Goal: Information Seeking & Learning: Learn about a topic

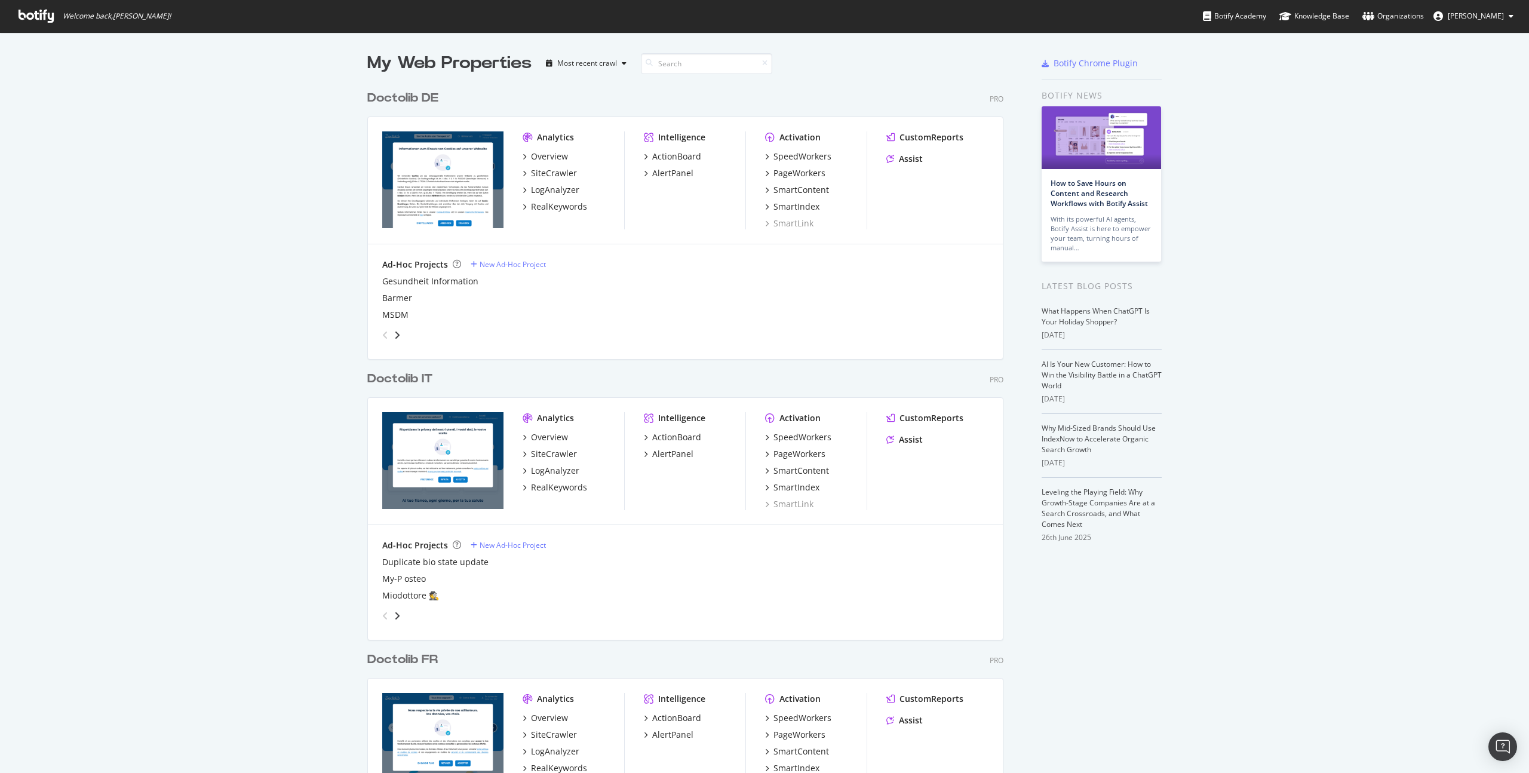
click at [437, 56] on div "My Web Properties" at bounding box center [449, 63] width 164 height 24
click at [1472, 17] on span "[PERSON_NAME]" at bounding box center [1476, 16] width 56 height 10
click at [1469, 88] on span "Doctolib" at bounding box center [1455, 93] width 27 height 10
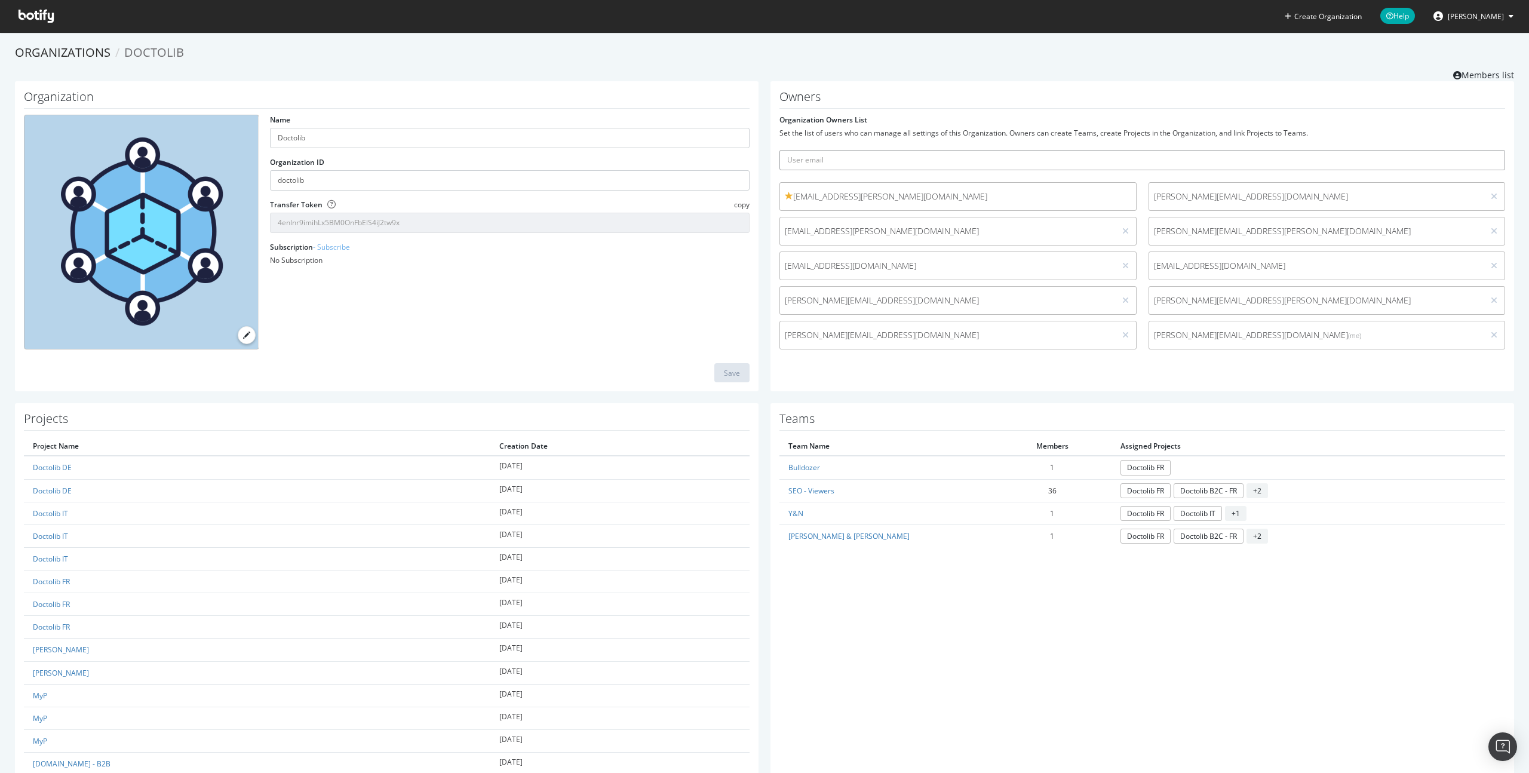
click at [856, 152] on input "text" at bounding box center [1142, 160] width 726 height 20
type input "[PERSON_NAME][EMAIL_ADDRESS][DOMAIN_NAME]"
click at [870, 154] on input "[PERSON_NAME][EMAIL_ADDRESS][DOMAIN_NAME]" at bounding box center [1142, 160] width 726 height 20
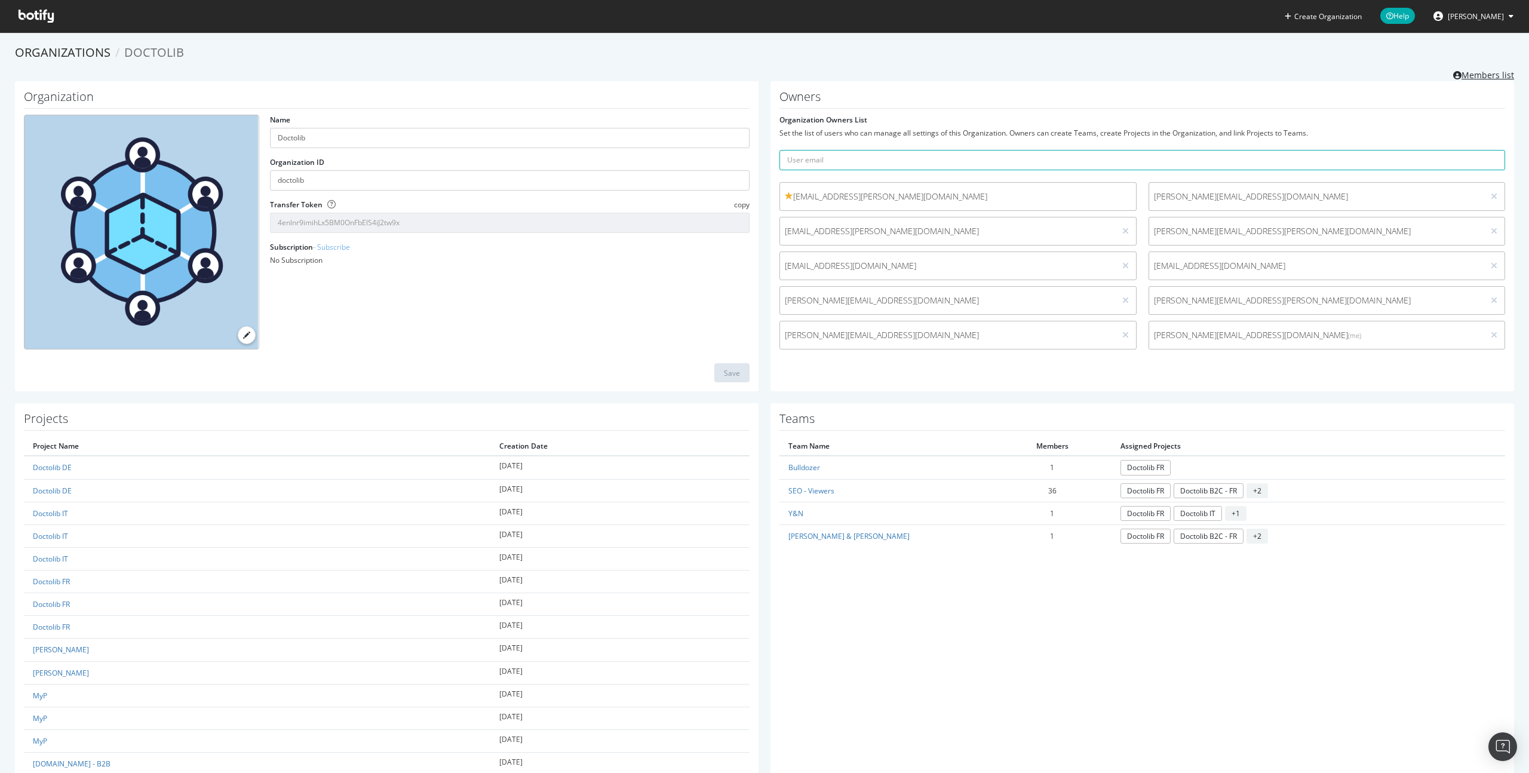
click at [1481, 72] on link "Members list" at bounding box center [1483, 73] width 61 height 15
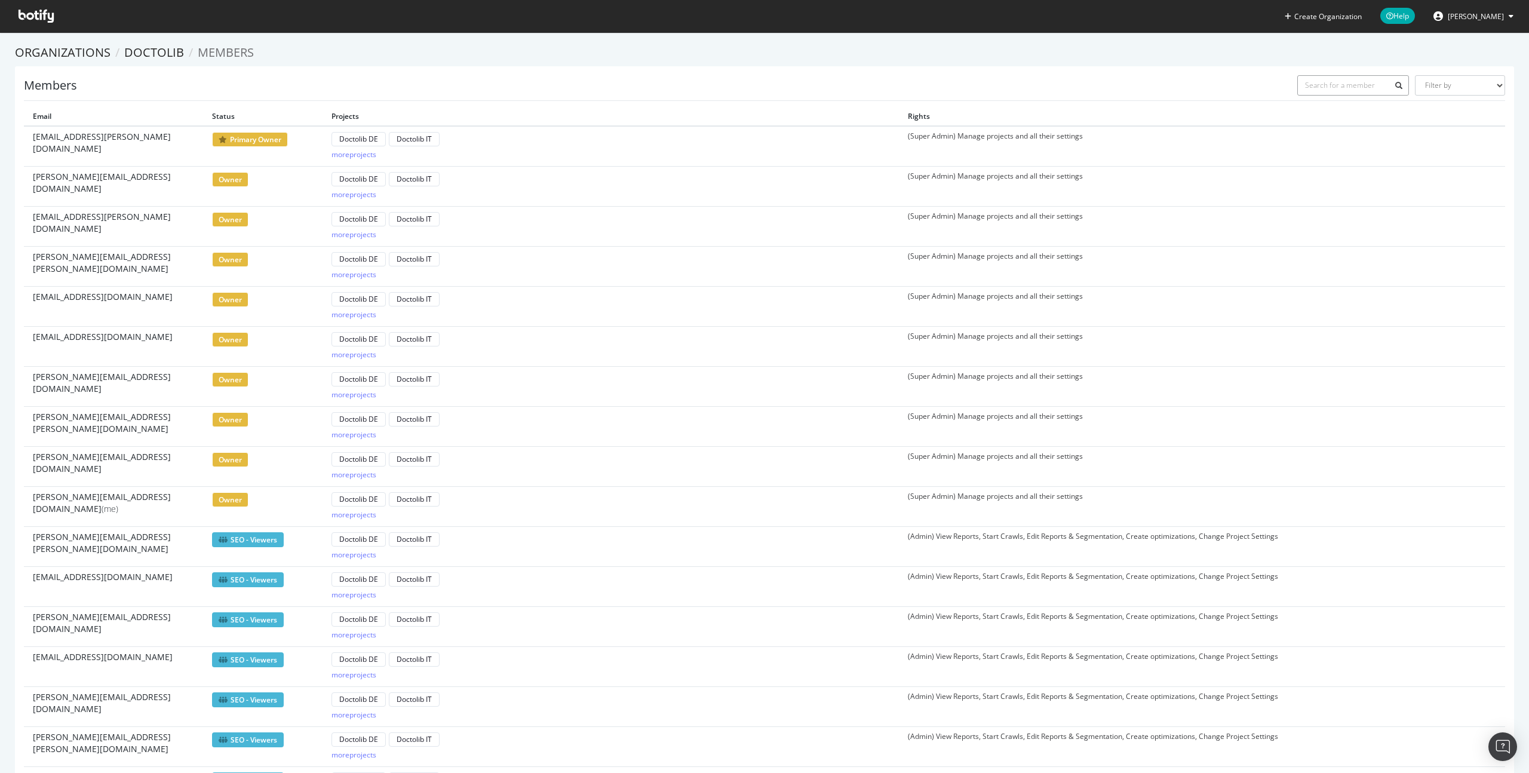
click at [1349, 80] on input "text" at bounding box center [1353, 85] width 112 height 20
click at [208, 52] on span "Members" at bounding box center [226, 52] width 56 height 16
click at [161, 52] on link "Doctolib" at bounding box center [154, 52] width 60 height 16
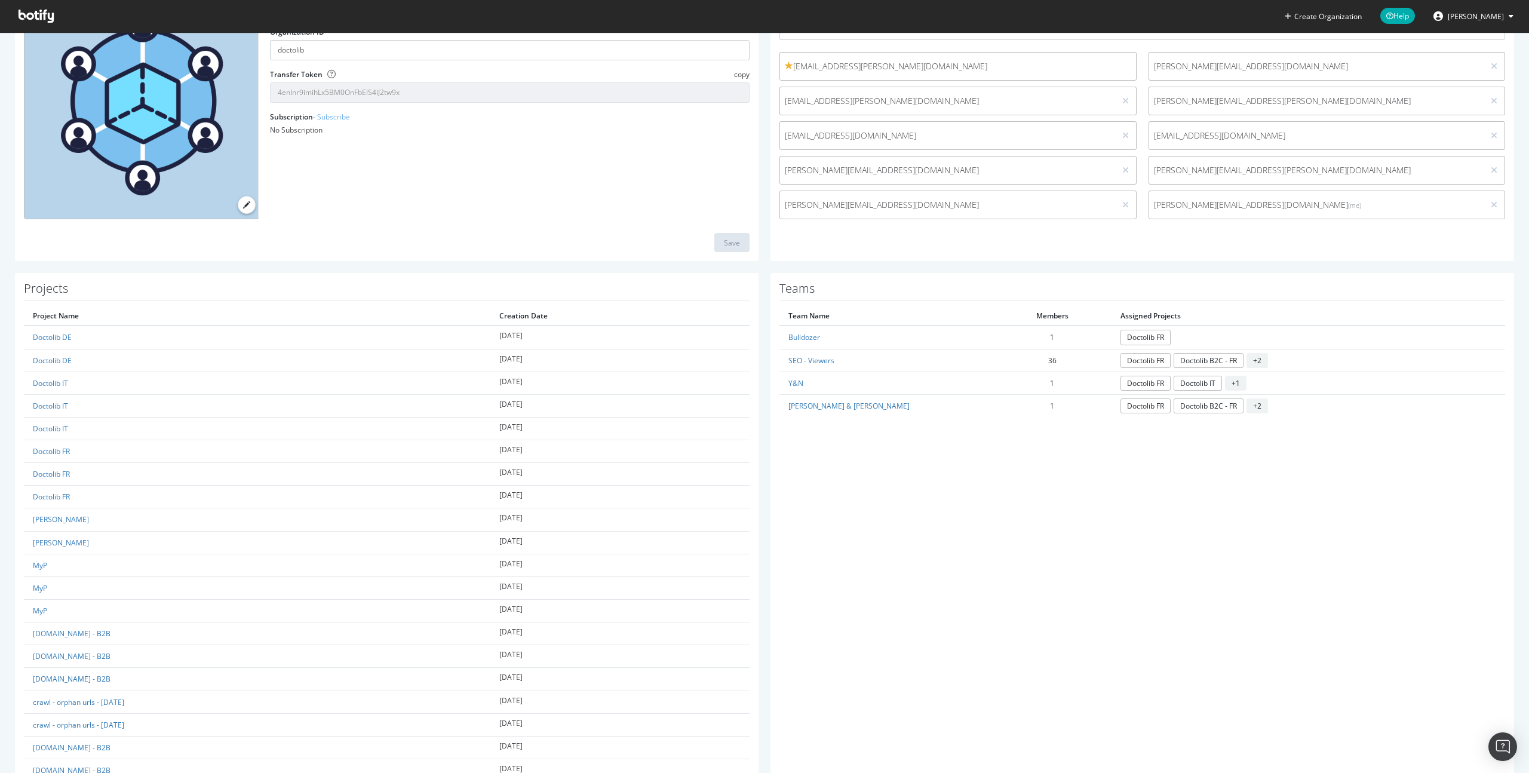
scroll to position [130, 0]
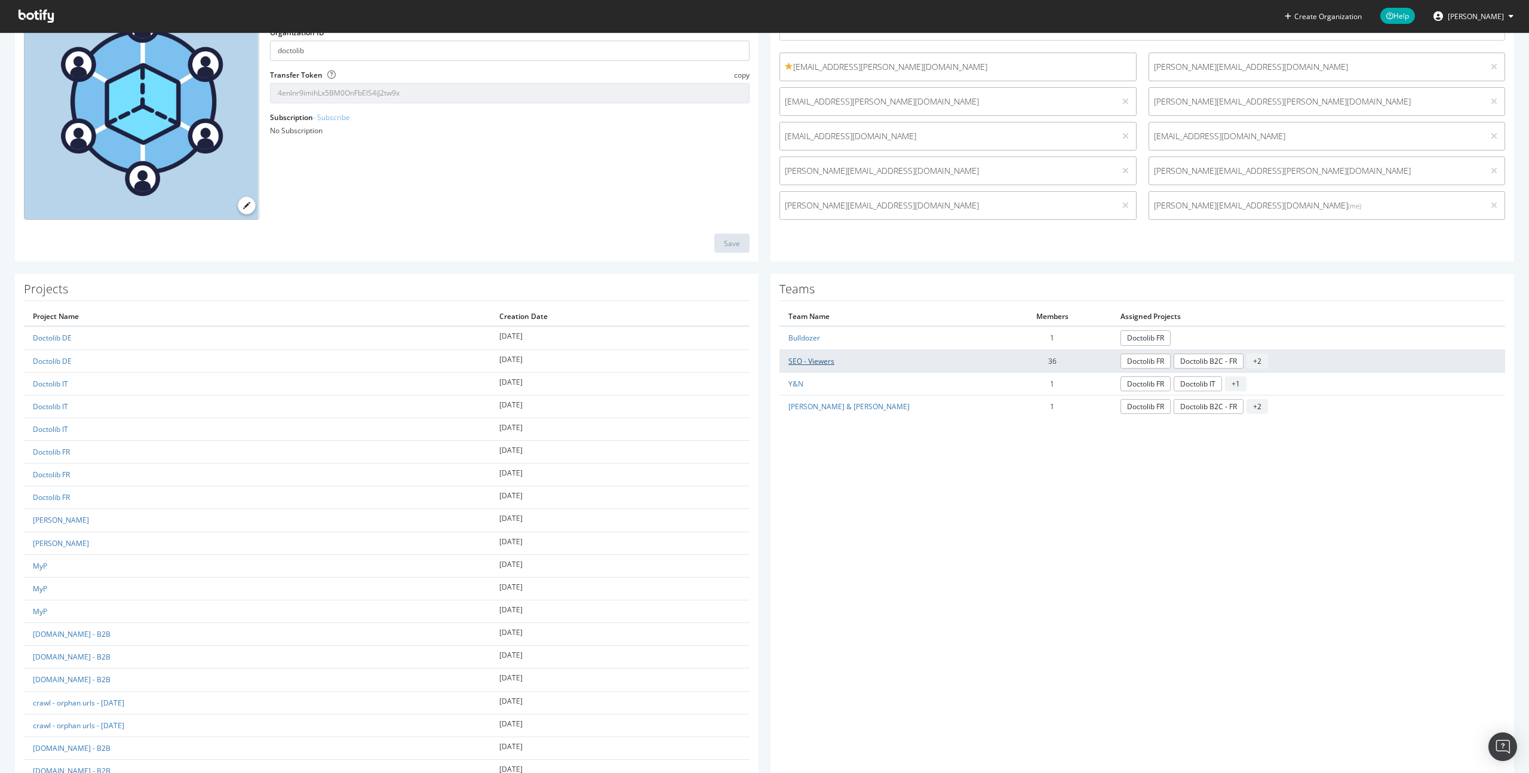
click at [819, 360] on link "SEO - Viewers" at bounding box center [811, 361] width 46 height 10
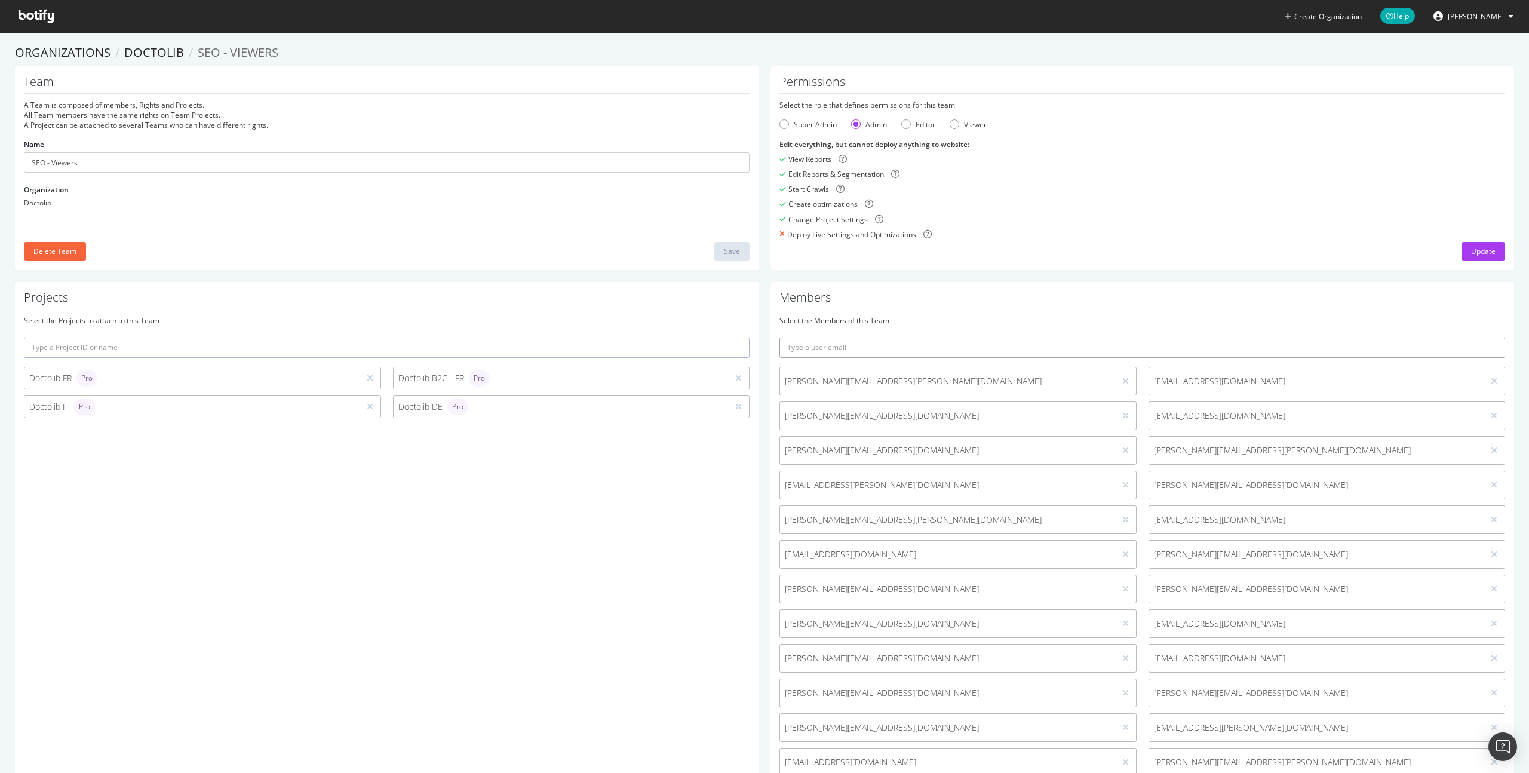
click at [859, 341] on input "text" at bounding box center [1142, 347] width 726 height 20
paste input "[PERSON_NAME][EMAIL_ADDRESS][DOMAIN_NAME]"
type input "[PERSON_NAME][EMAIL_ADDRESS][DOMAIN_NAME]"
click at [1485, 337] on button "submit" at bounding box center [1495, 347] width 20 height 20
click at [54, 56] on link "Organizations" at bounding box center [63, 52] width 96 height 16
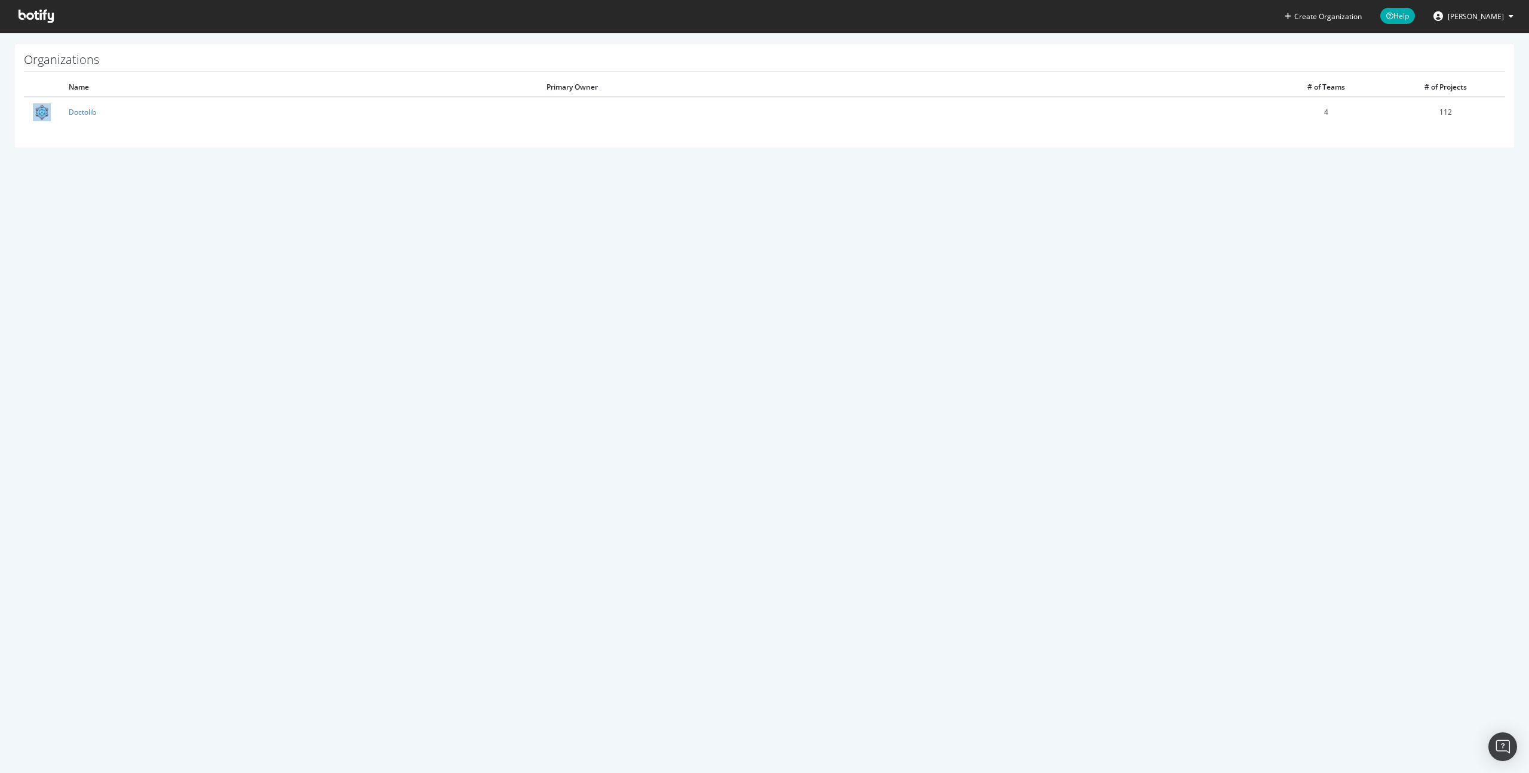
click at [50, 16] on icon at bounding box center [36, 16] width 35 height 13
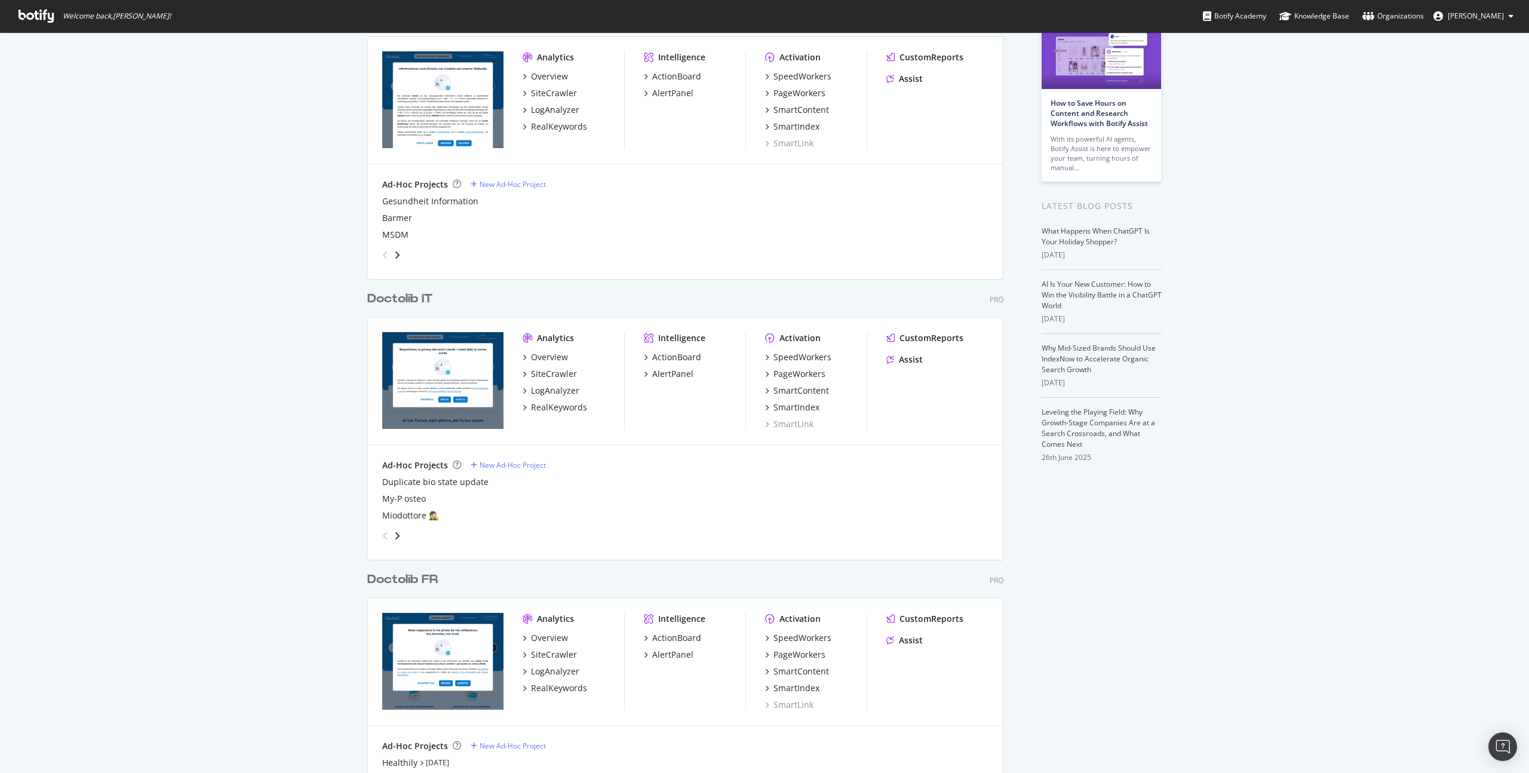
scroll to position [82, 0]
click at [546, 671] on div "LogAnalyzer" at bounding box center [555, 670] width 48 height 12
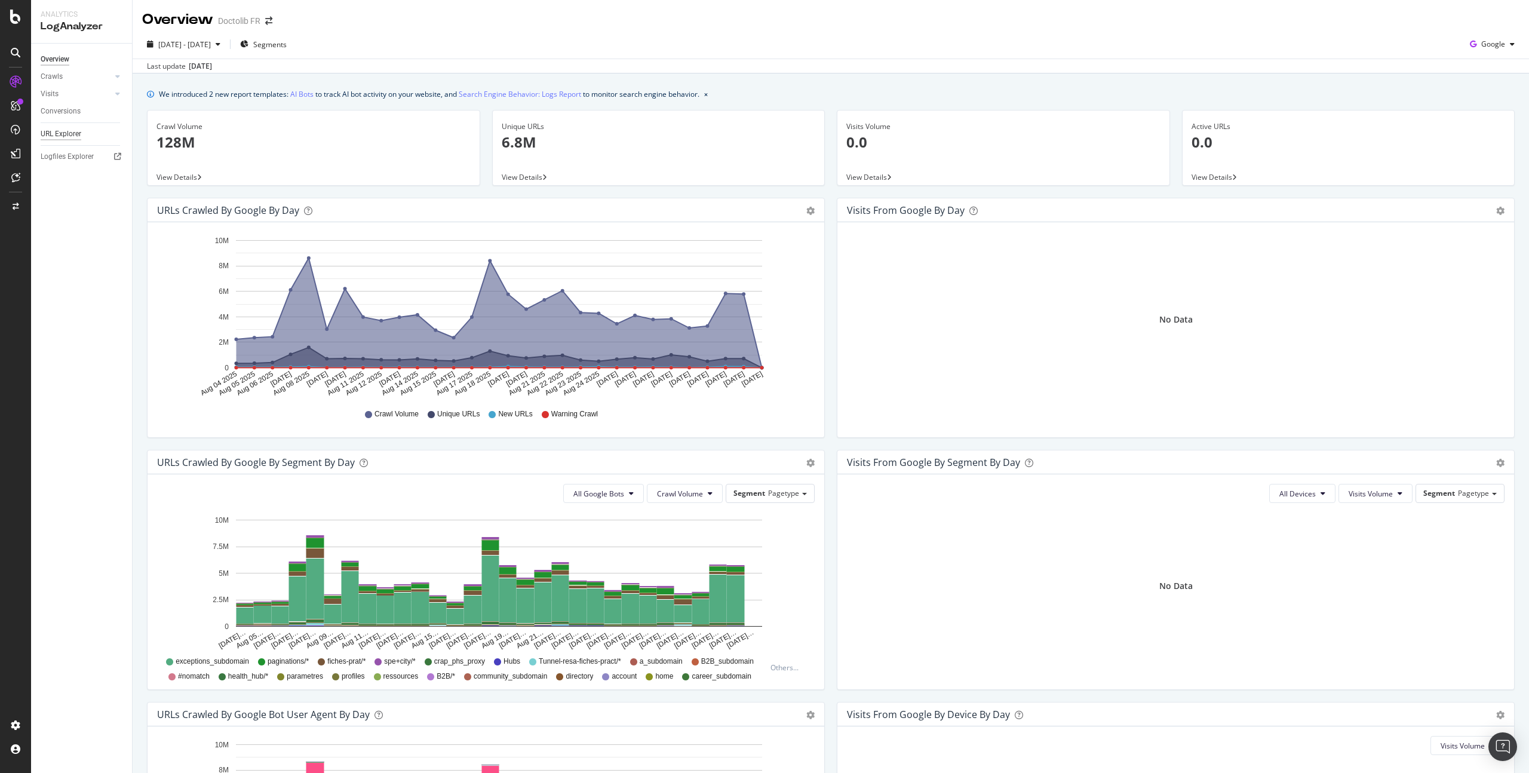
click at [54, 134] on div "URL Explorer" at bounding box center [61, 134] width 41 height 13
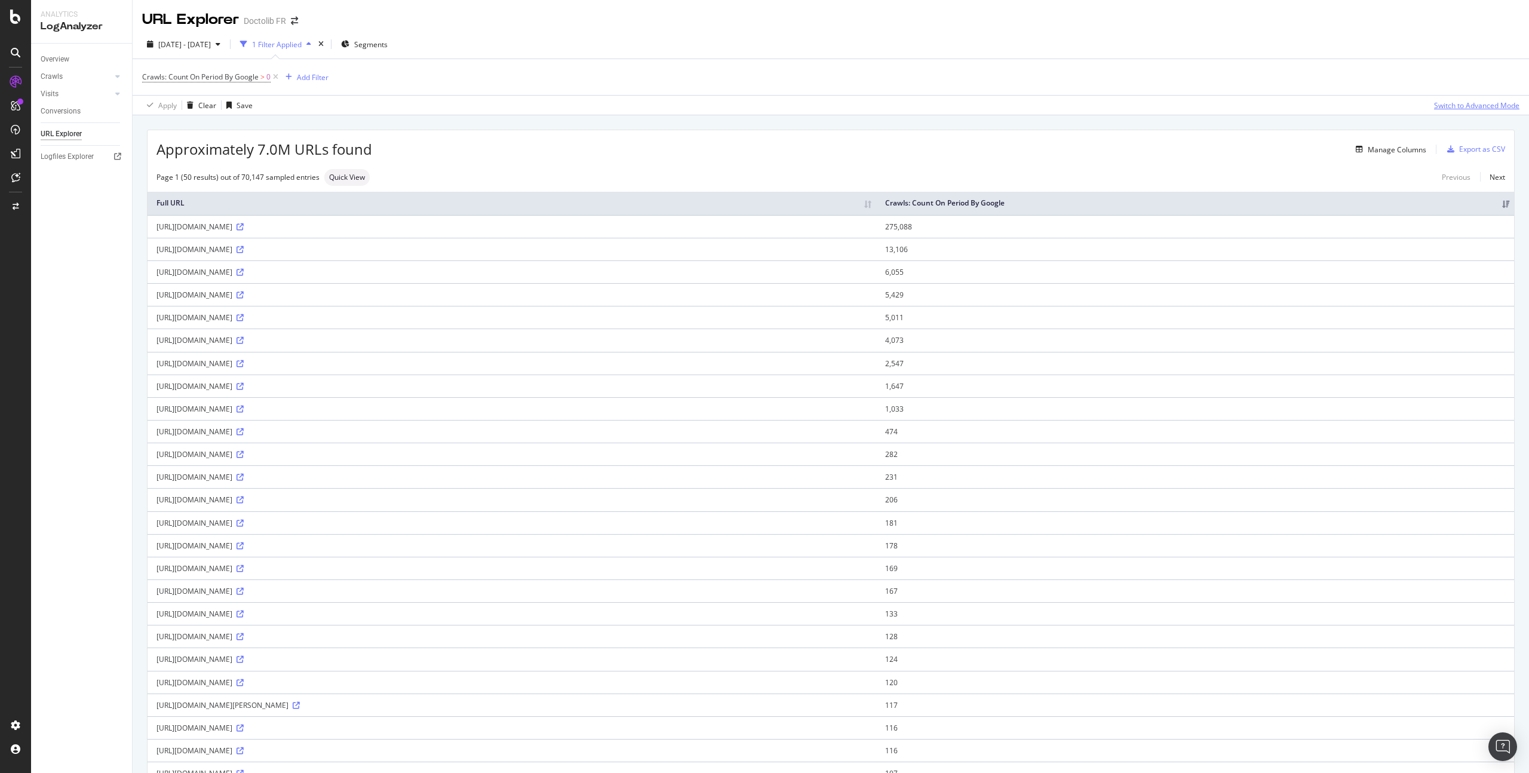
click at [1462, 102] on div "Switch to Advanced Mode" at bounding box center [1476, 105] width 85 height 10
click at [1204, 272] on td "6,055" at bounding box center [1195, 271] width 638 height 23
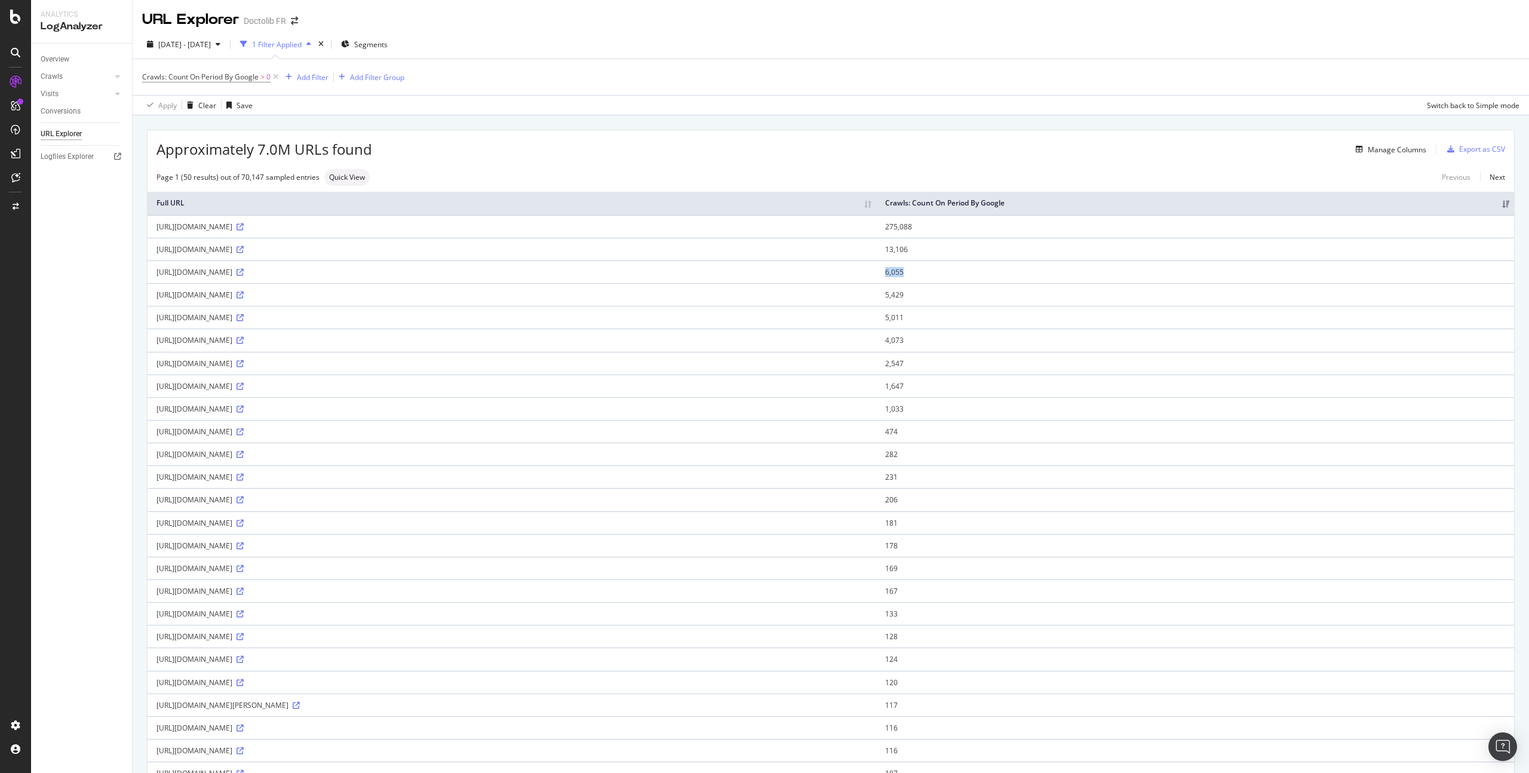
click at [1204, 272] on td "6,055" at bounding box center [1195, 271] width 638 height 23
click at [1215, 224] on td "275,088" at bounding box center [1195, 226] width 638 height 23
click at [244, 225] on icon at bounding box center [240, 226] width 7 height 7
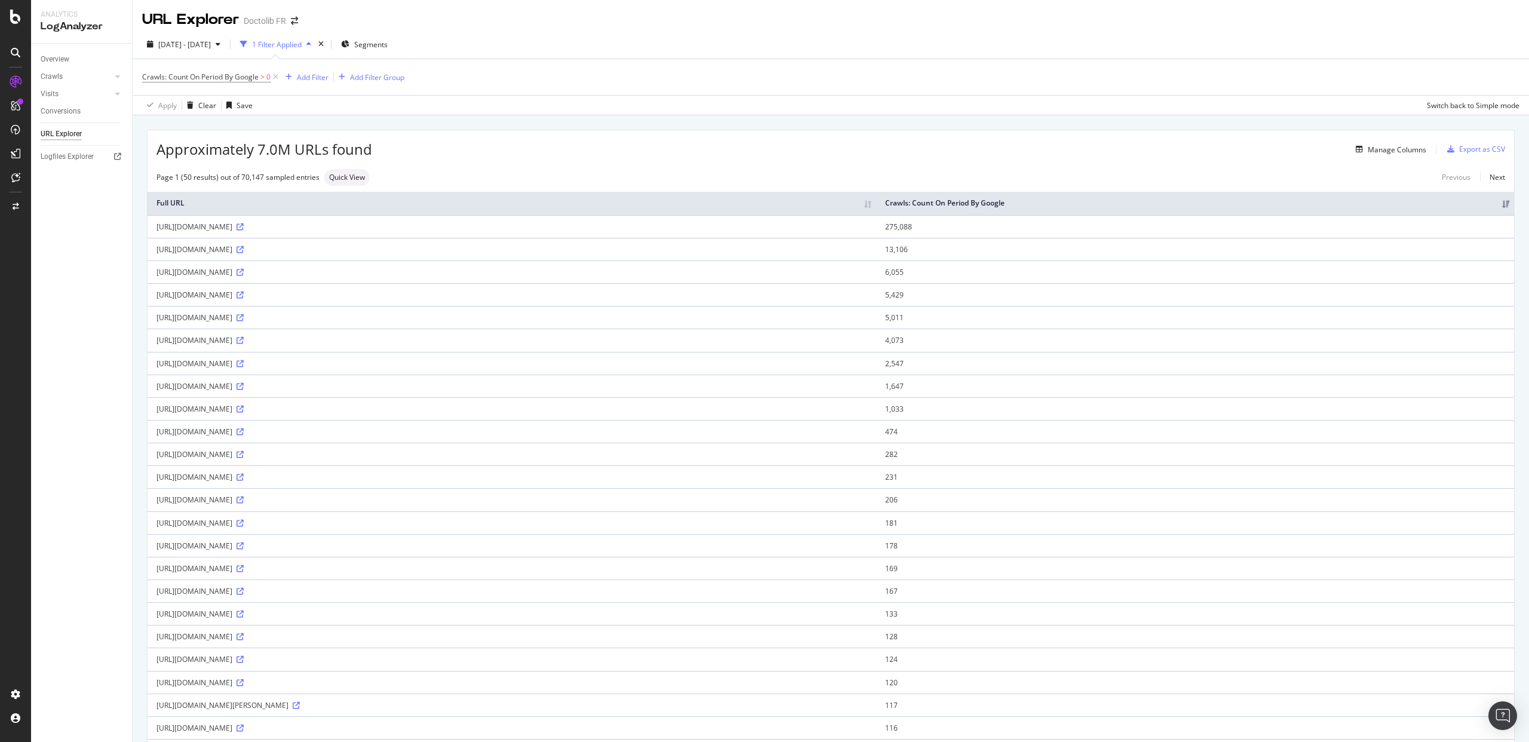
click at [93, 278] on div "Overview Crawls Daily Distribution Segments Distribution HTTP Codes Resources V…" at bounding box center [81, 393] width 101 height 698
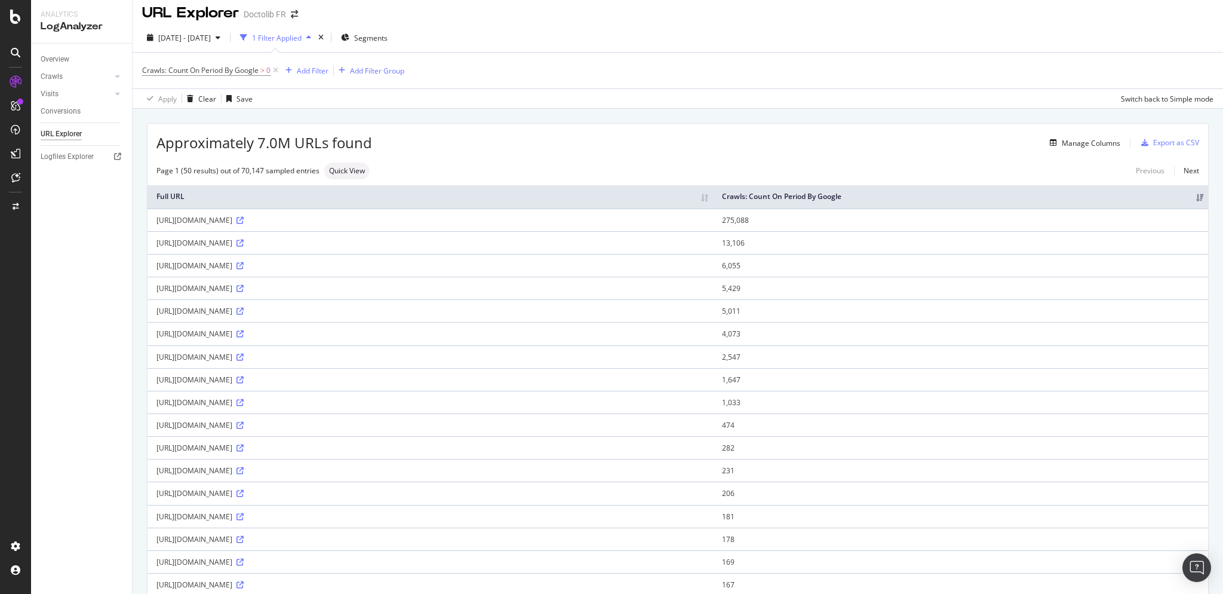
scroll to position [8, 0]
click at [1172, 95] on div "Switch back to Simple mode" at bounding box center [1167, 98] width 93 height 10
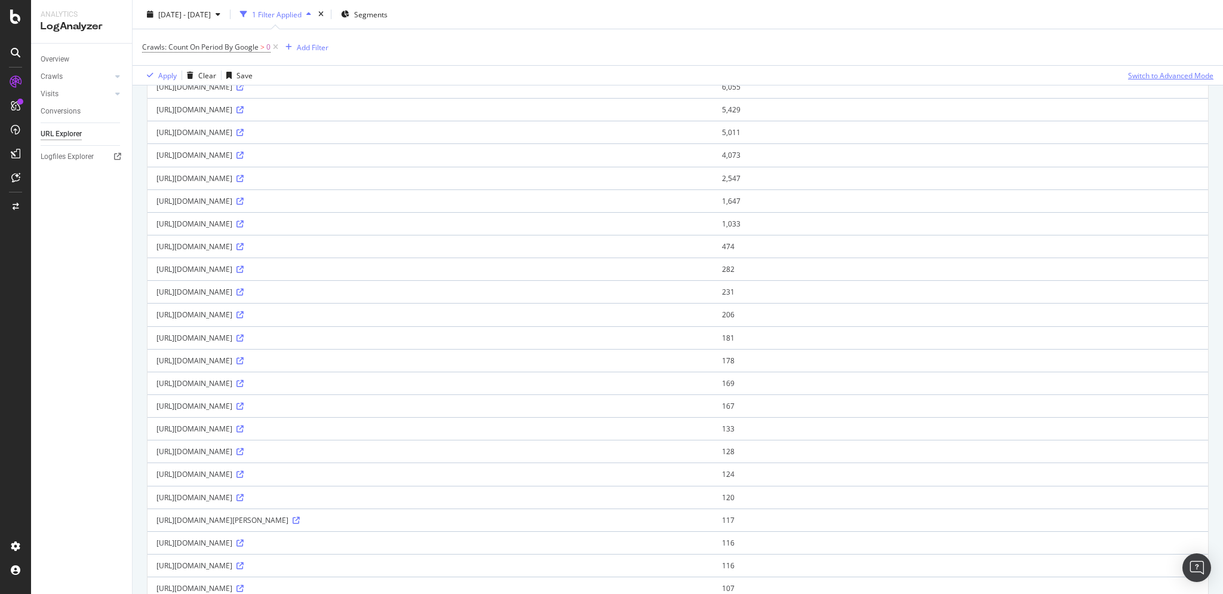
scroll to position [0, 0]
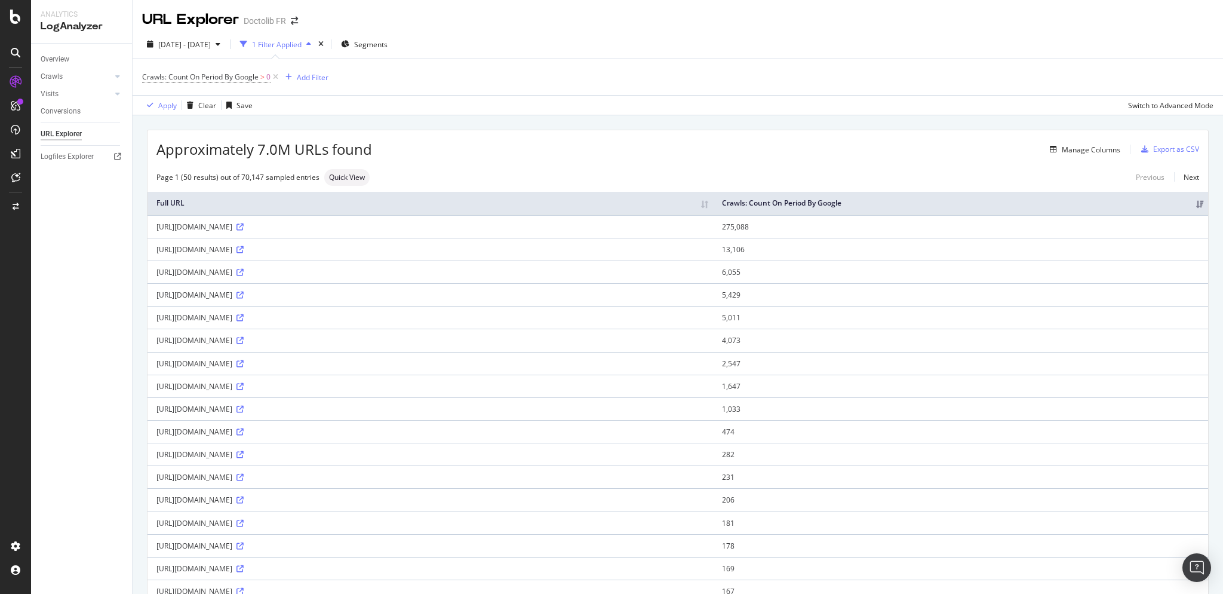
click at [258, 226] on div "[URL][DOMAIN_NAME]" at bounding box center [430, 227] width 548 height 10
click at [76, 161] on div "Logfiles Explorer" at bounding box center [67, 157] width 53 height 13
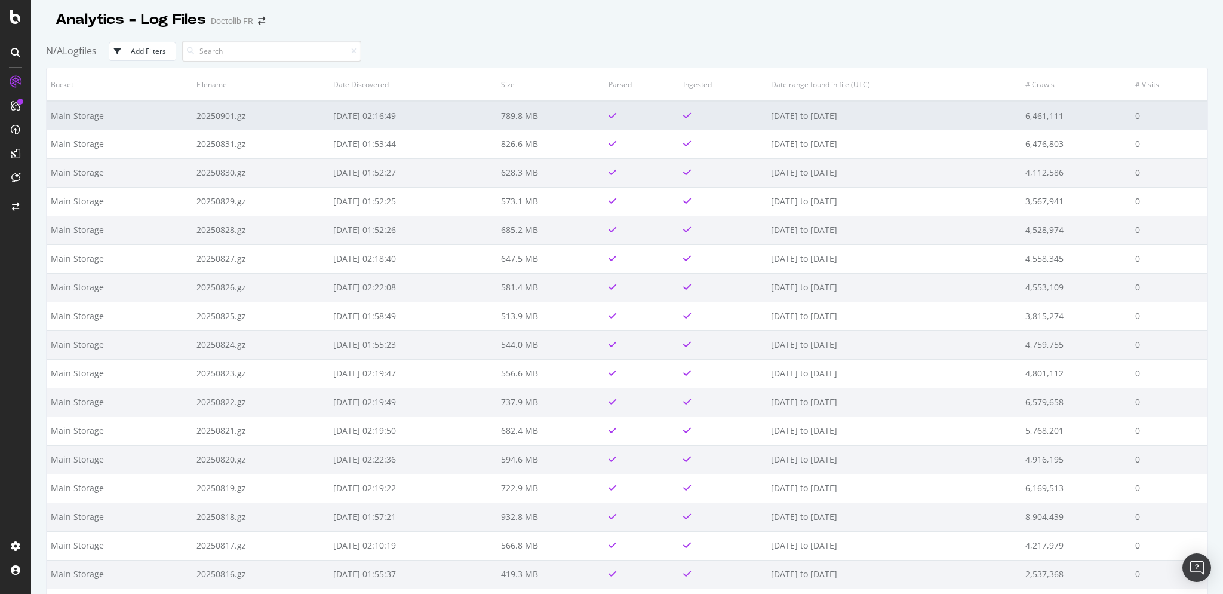
click at [166, 112] on td "Main Storage" at bounding box center [120, 115] width 146 height 29
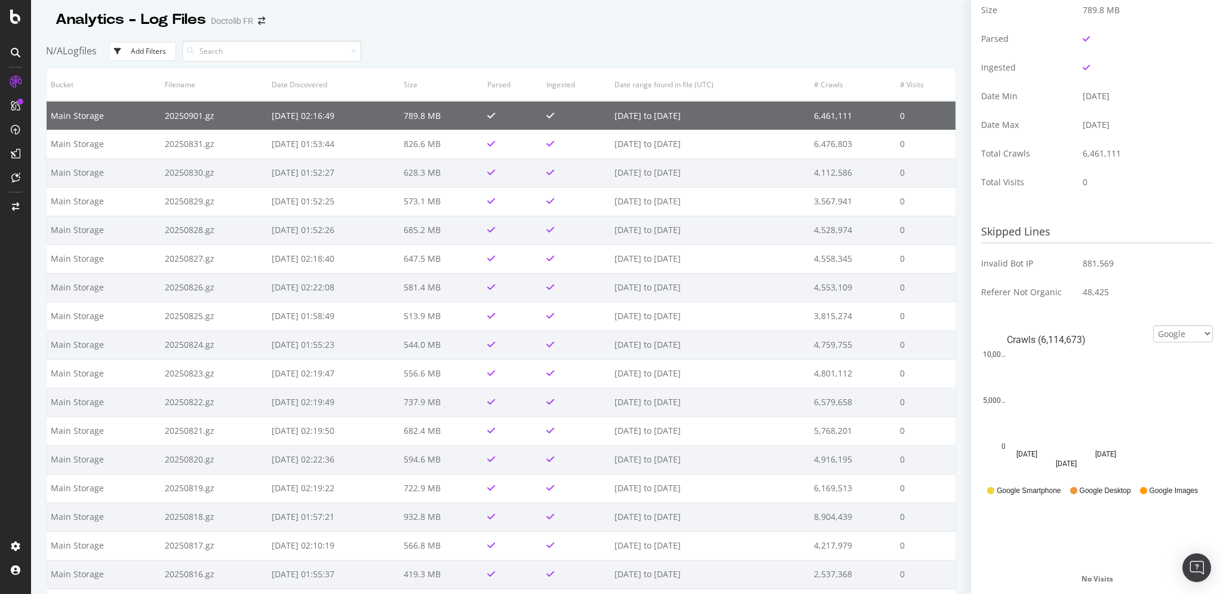
scroll to position [213, 0]
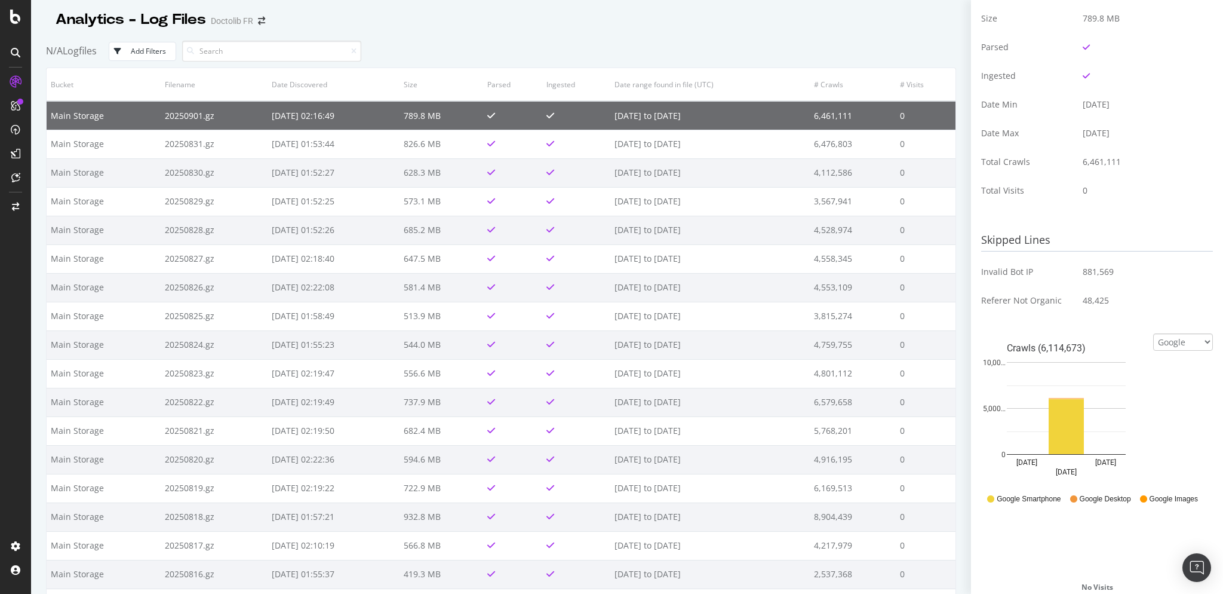
click at [376, 110] on td "2025-09-03 02:16:49" at bounding box center [333, 115] width 131 height 29
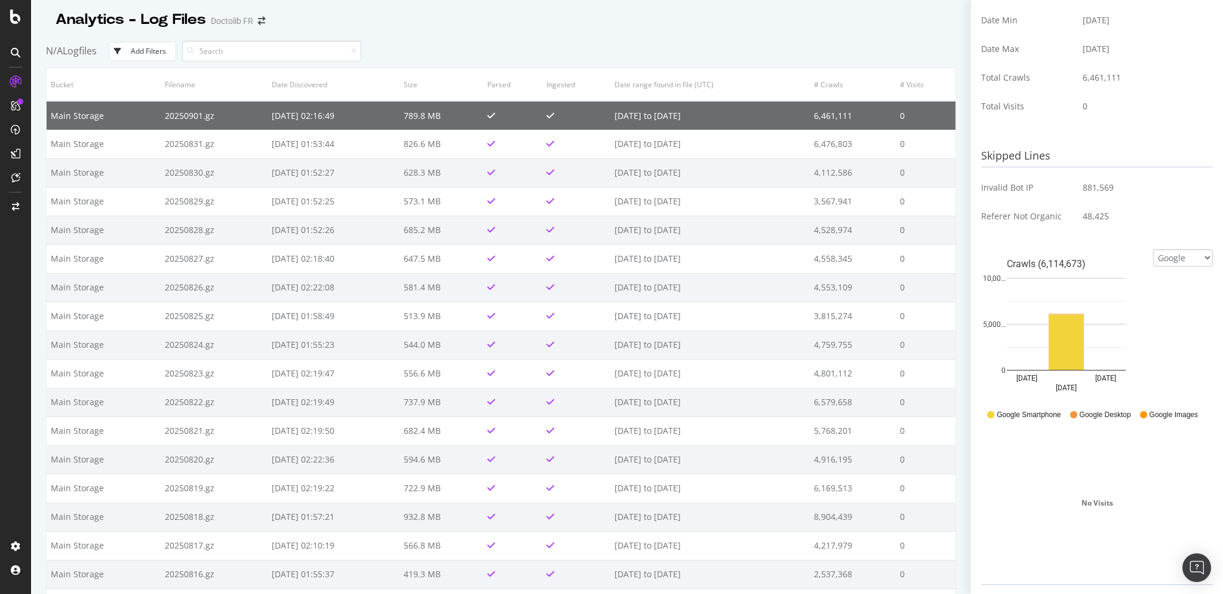
scroll to position [318, 0]
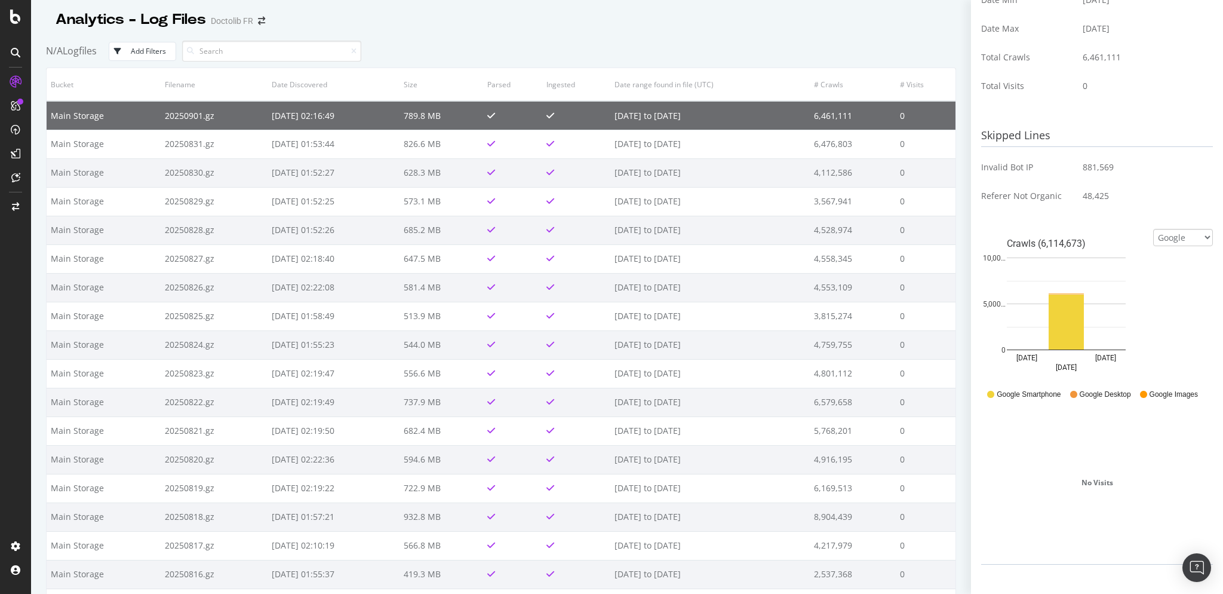
click at [895, 52] on div "N/A Logfiles Add Filters" at bounding box center [501, 51] width 910 height 33
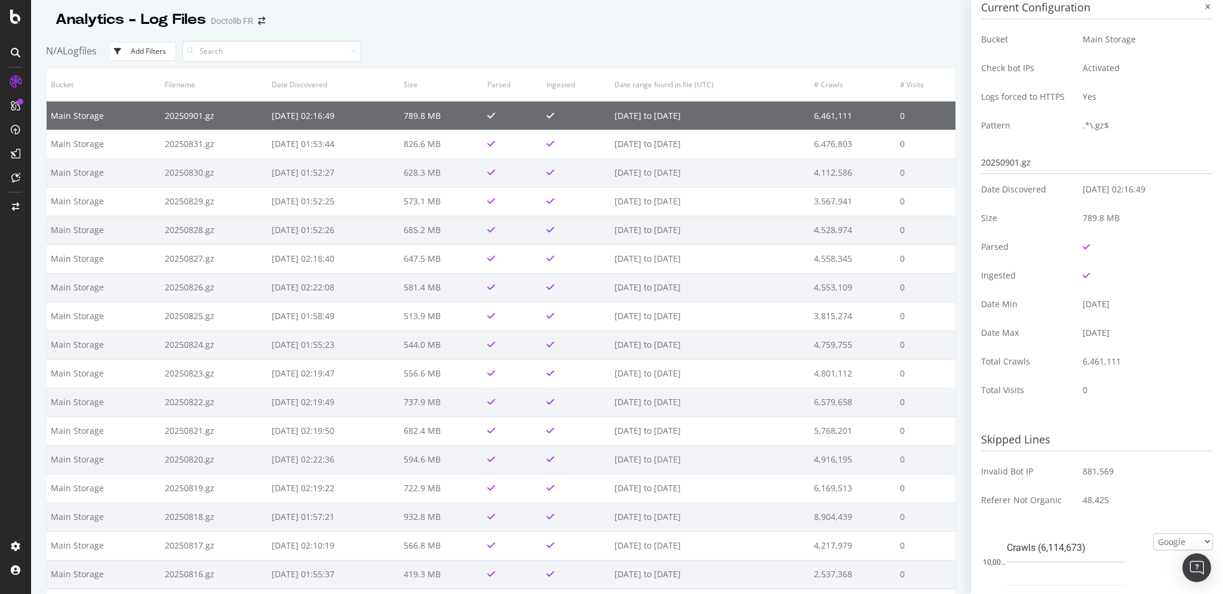
scroll to position [0, 0]
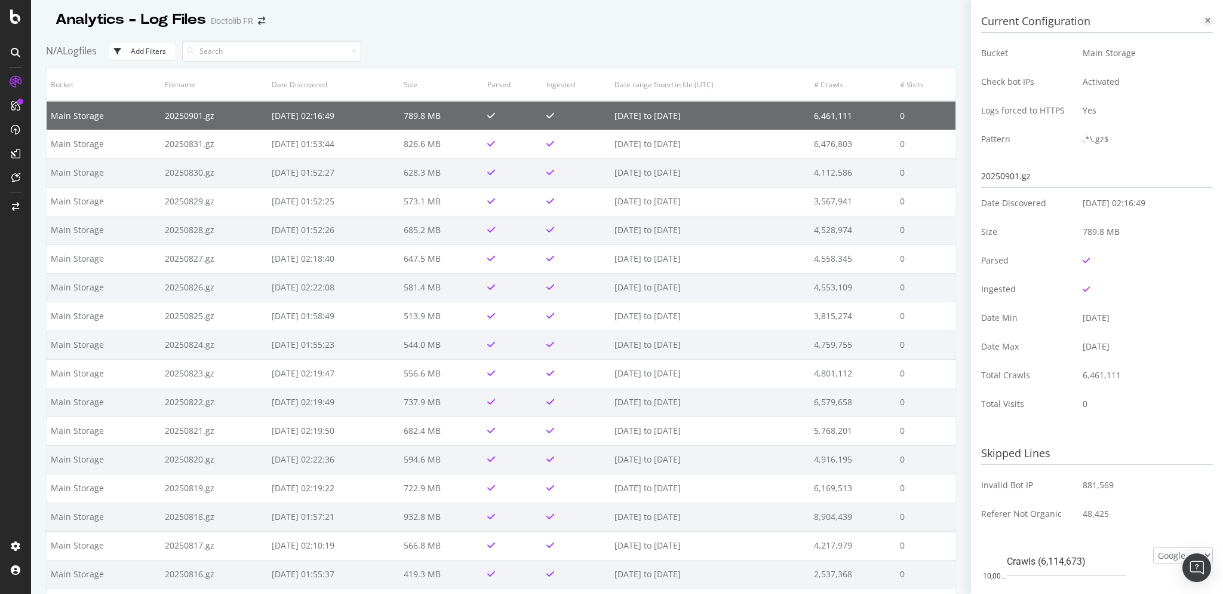
click at [1207, 20] on icon at bounding box center [1207, 20] width 5 height 7
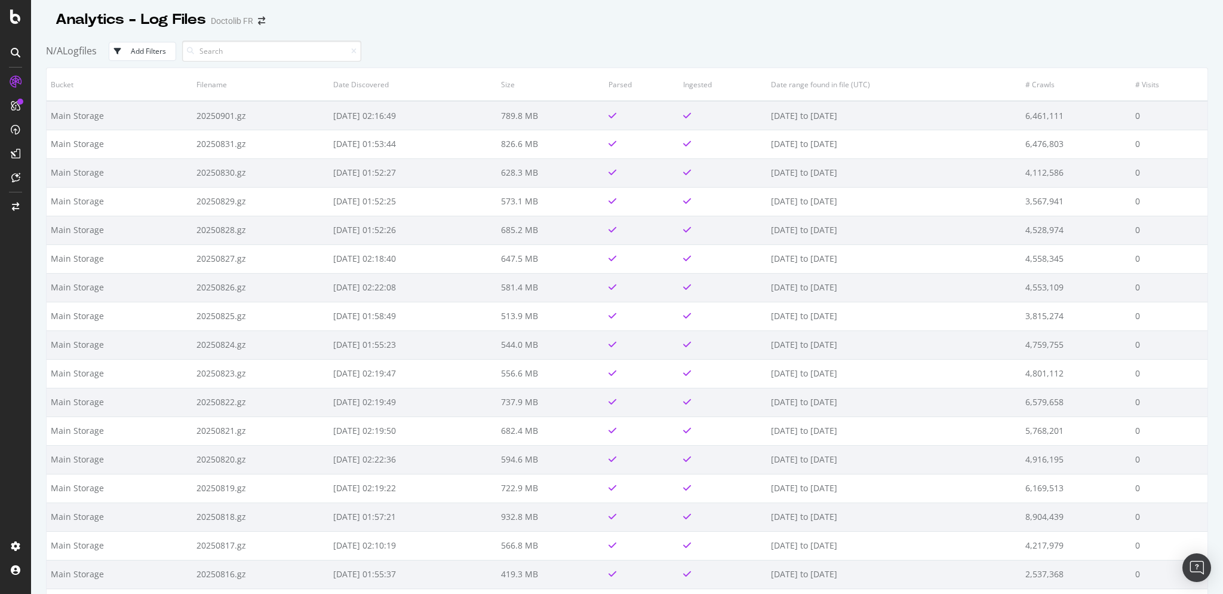
click at [68, 87] on th "Bucket" at bounding box center [120, 84] width 146 height 33
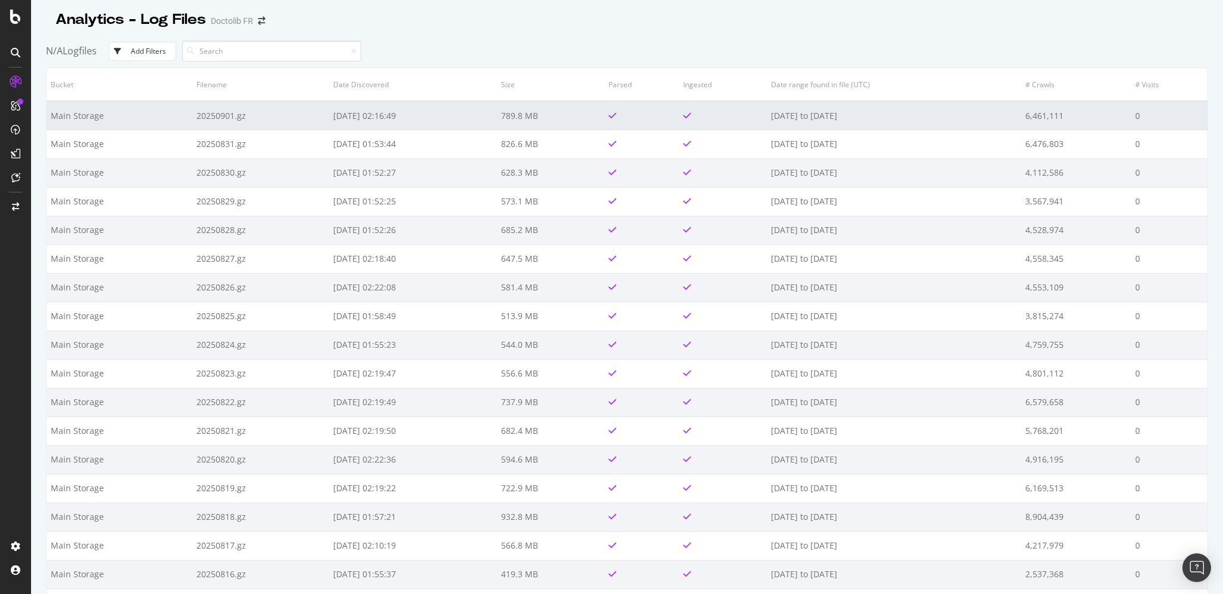
click at [73, 106] on td "Main Storage" at bounding box center [120, 115] width 146 height 29
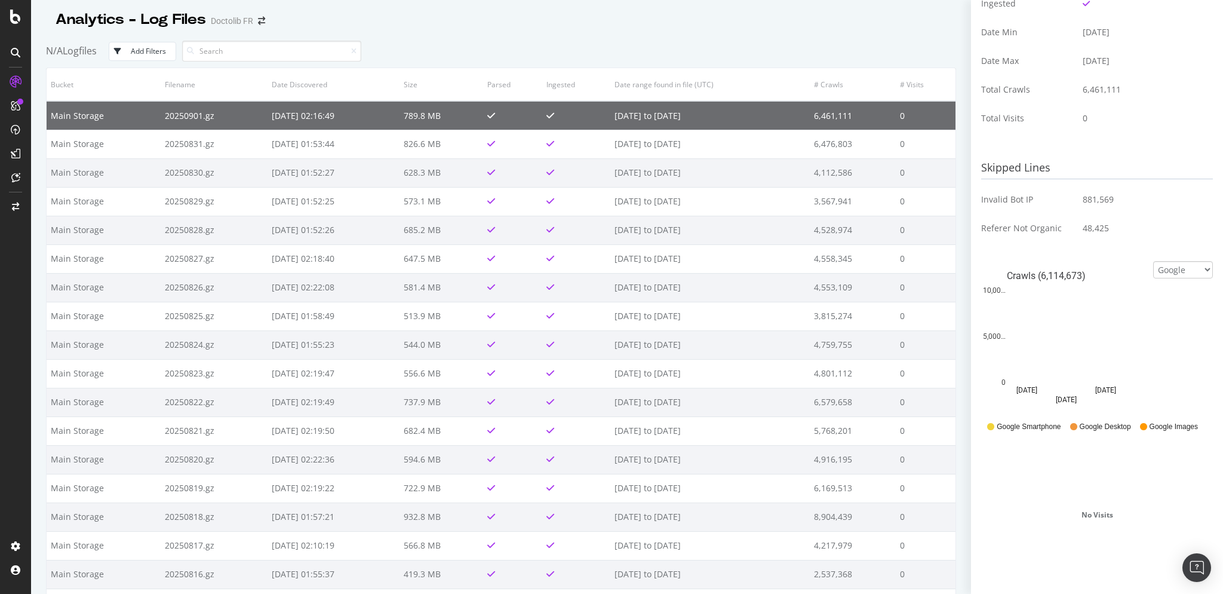
scroll to position [318, 0]
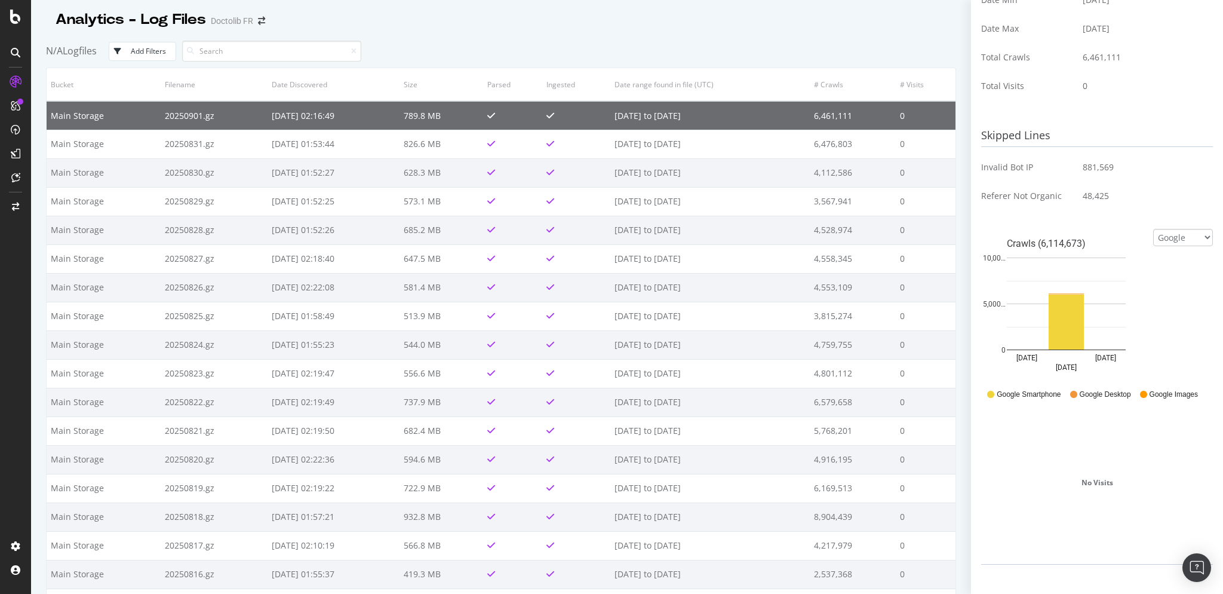
click at [1095, 480] on div "No Visits" at bounding box center [1097, 482] width 232 height 149
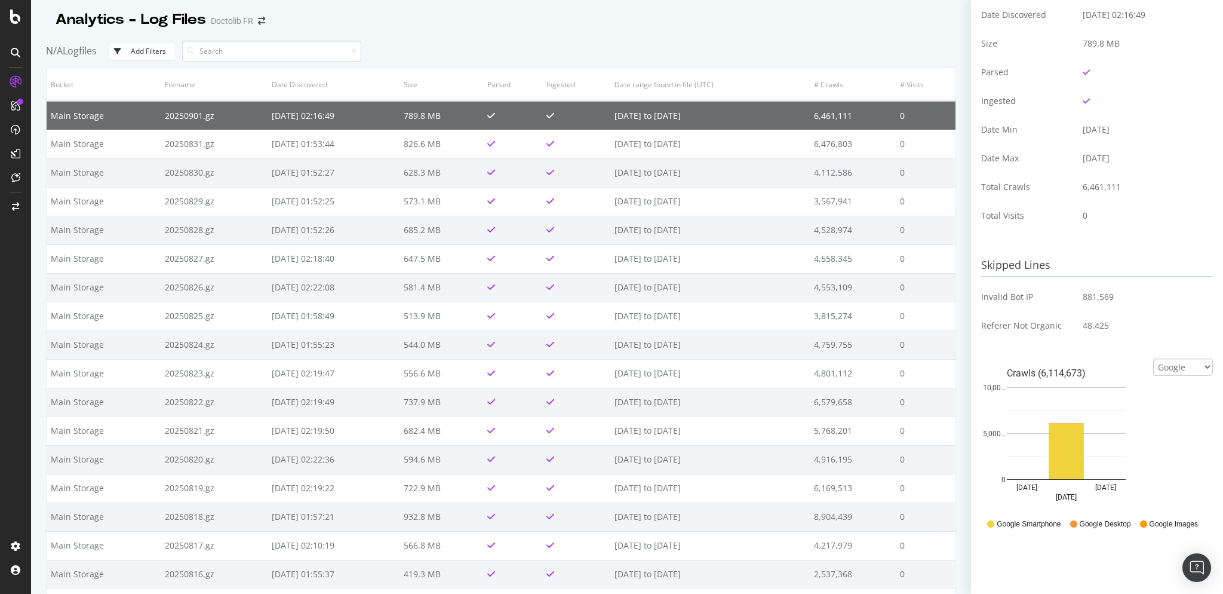
scroll to position [0, 0]
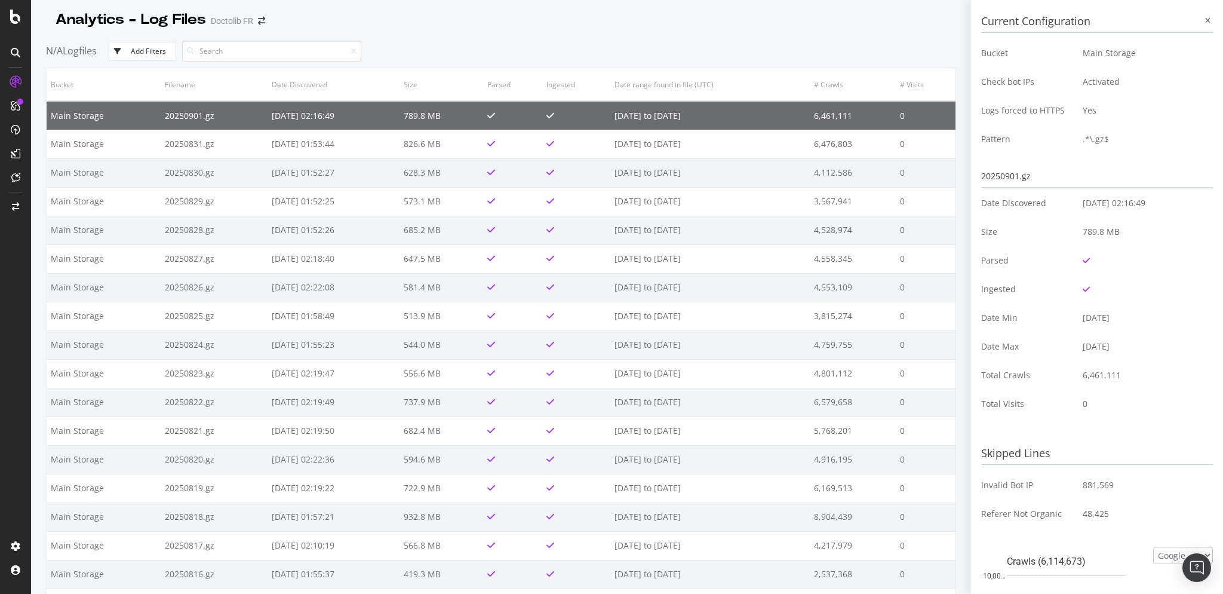
click at [1088, 128] on td ".*\.gz$" at bounding box center [1143, 139] width 139 height 29
click at [1208, 21] on icon at bounding box center [1207, 20] width 5 height 7
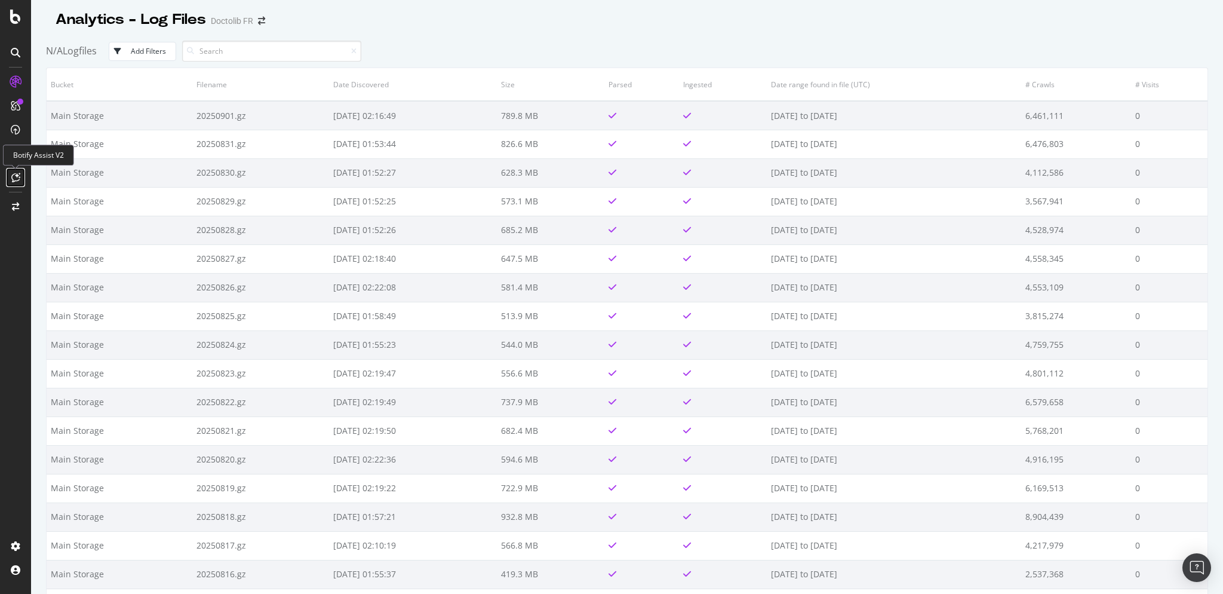
click at [23, 170] on div at bounding box center [15, 177] width 19 height 19
click at [76, 159] on div "LogAnalyzer" at bounding box center [67, 156] width 47 height 12
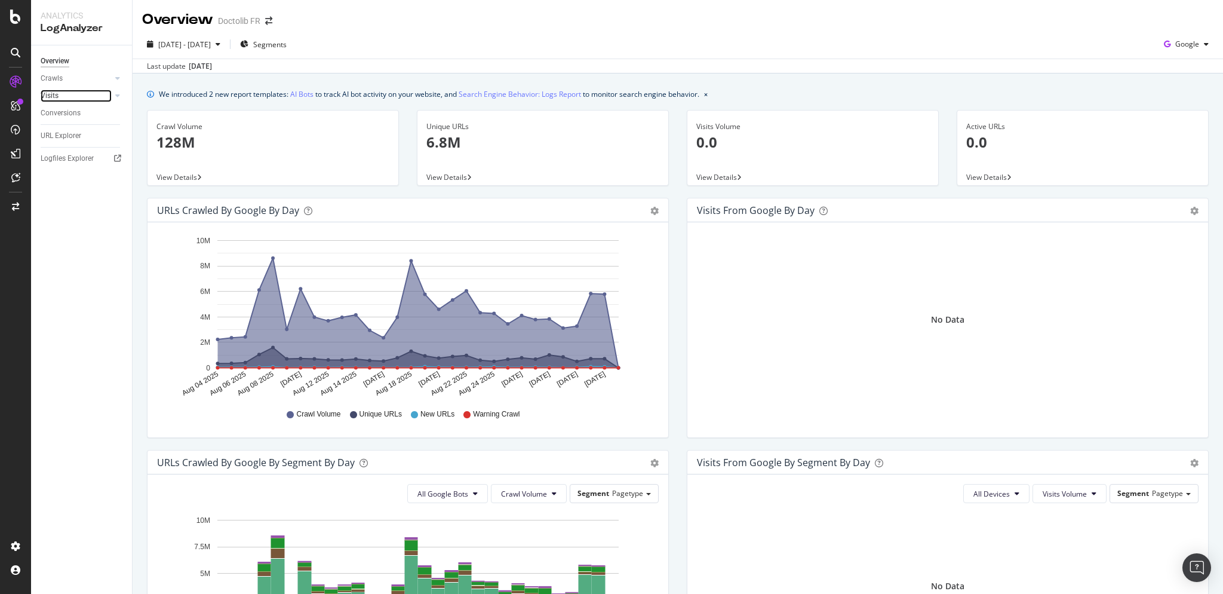
click at [78, 93] on link "Visits" at bounding box center [76, 96] width 71 height 13
